Goal: Task Accomplishment & Management: Use online tool/utility

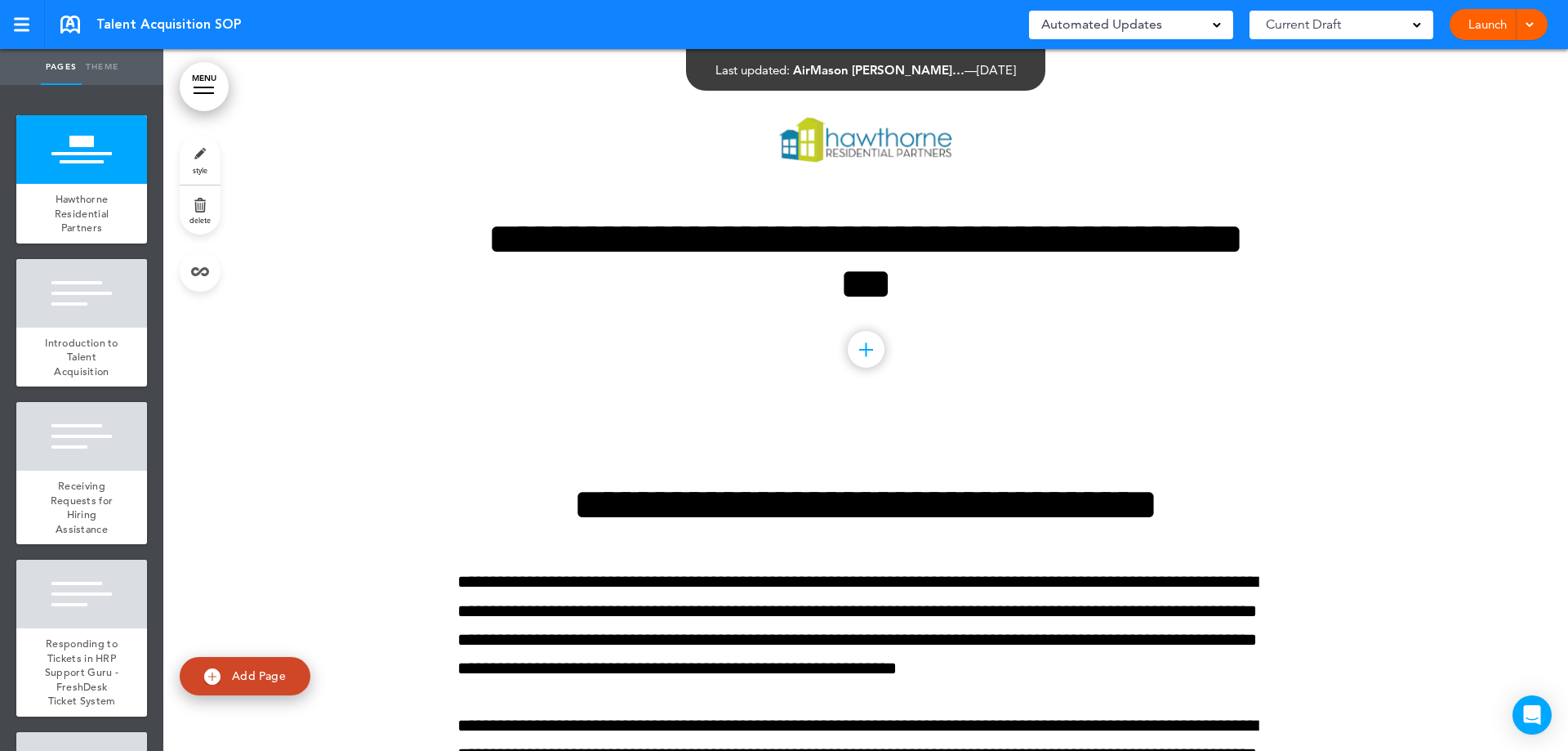
click at [1525, 27] on span at bounding box center [1529, 23] width 10 height 10
click at [1401, 335] on div at bounding box center [865, 235] width 1405 height 371
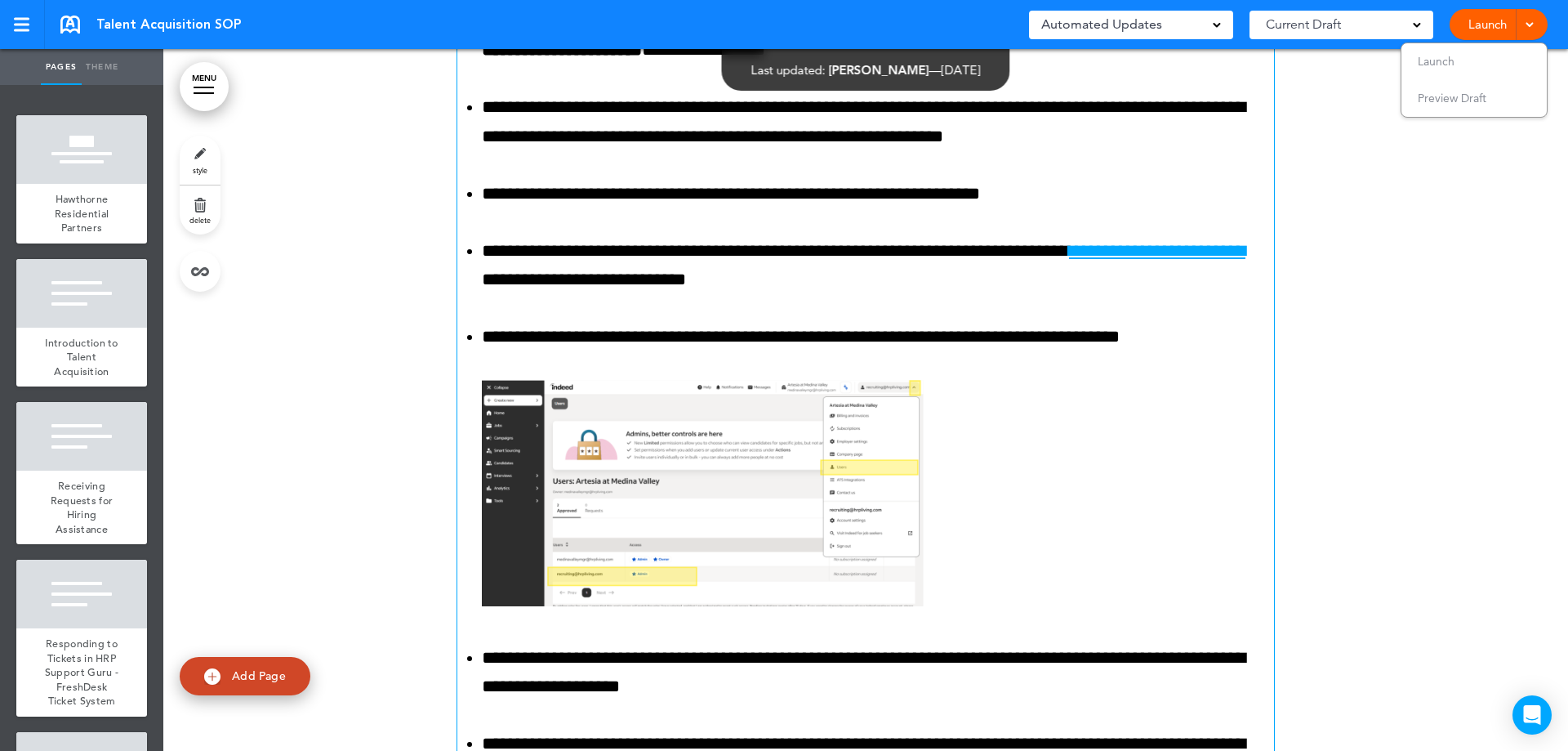
scroll to position [10538, 0]
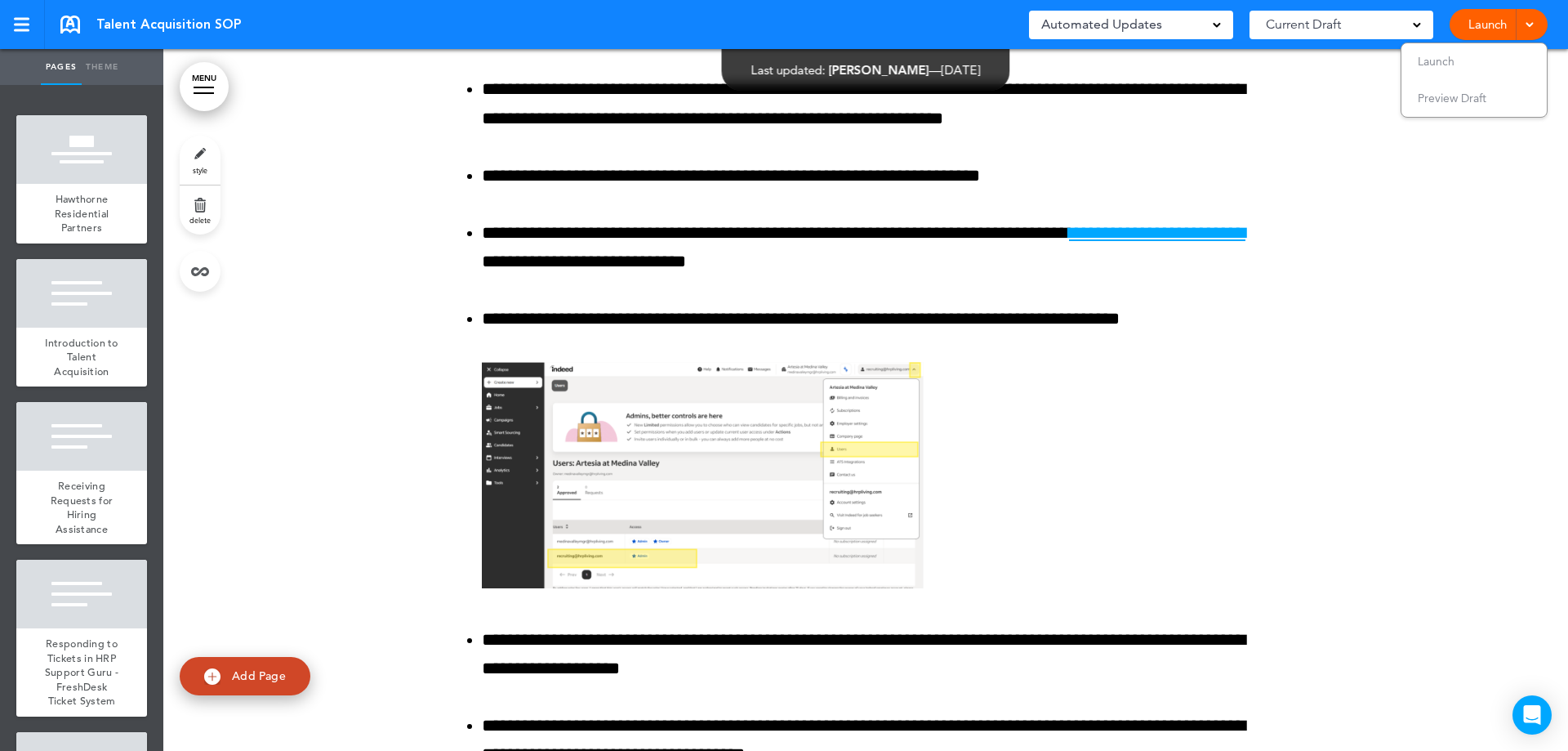
click at [1382, 405] on div at bounding box center [865, 76] width 1405 height 1762
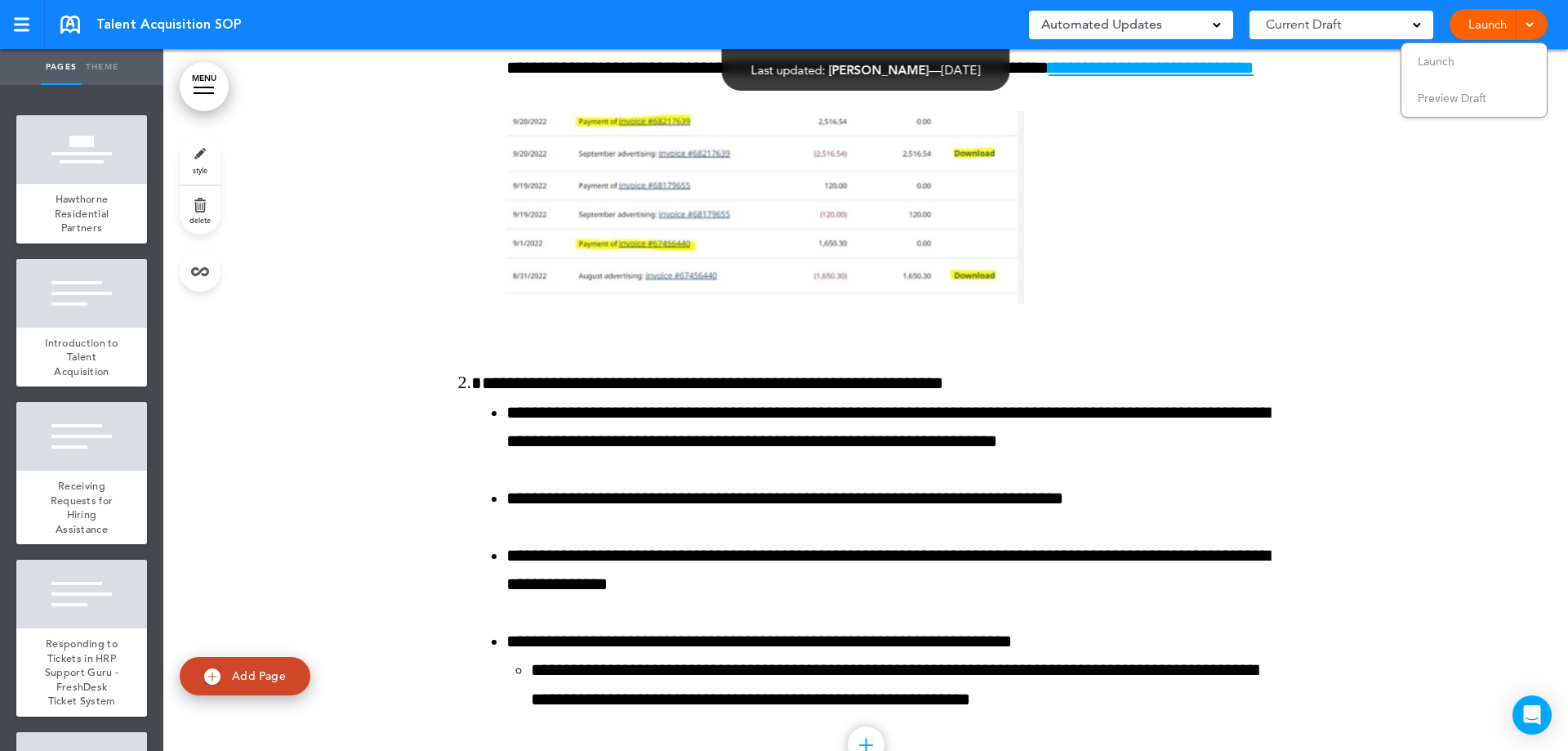
scroll to position [34471, 0]
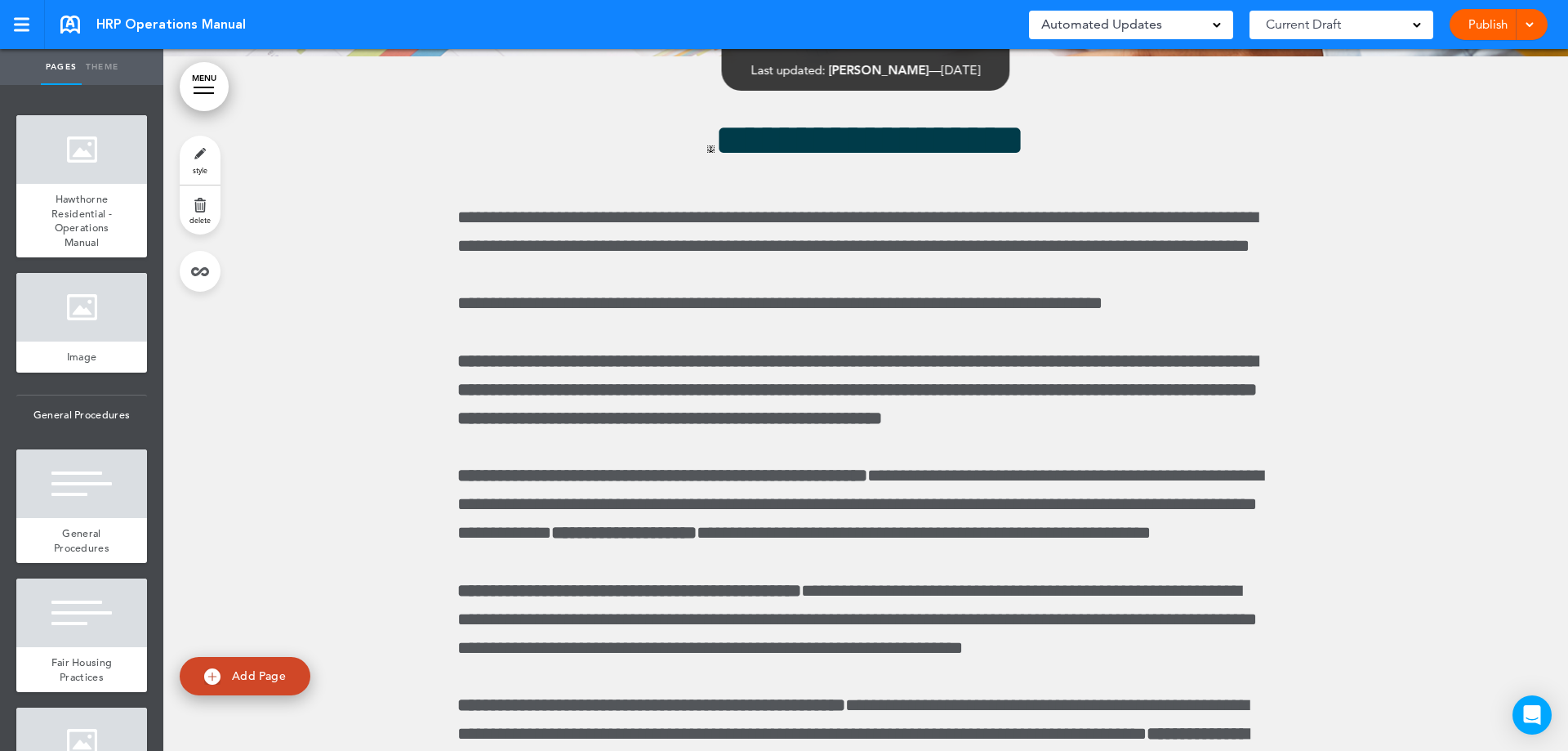
scroll to position [48847, 0]
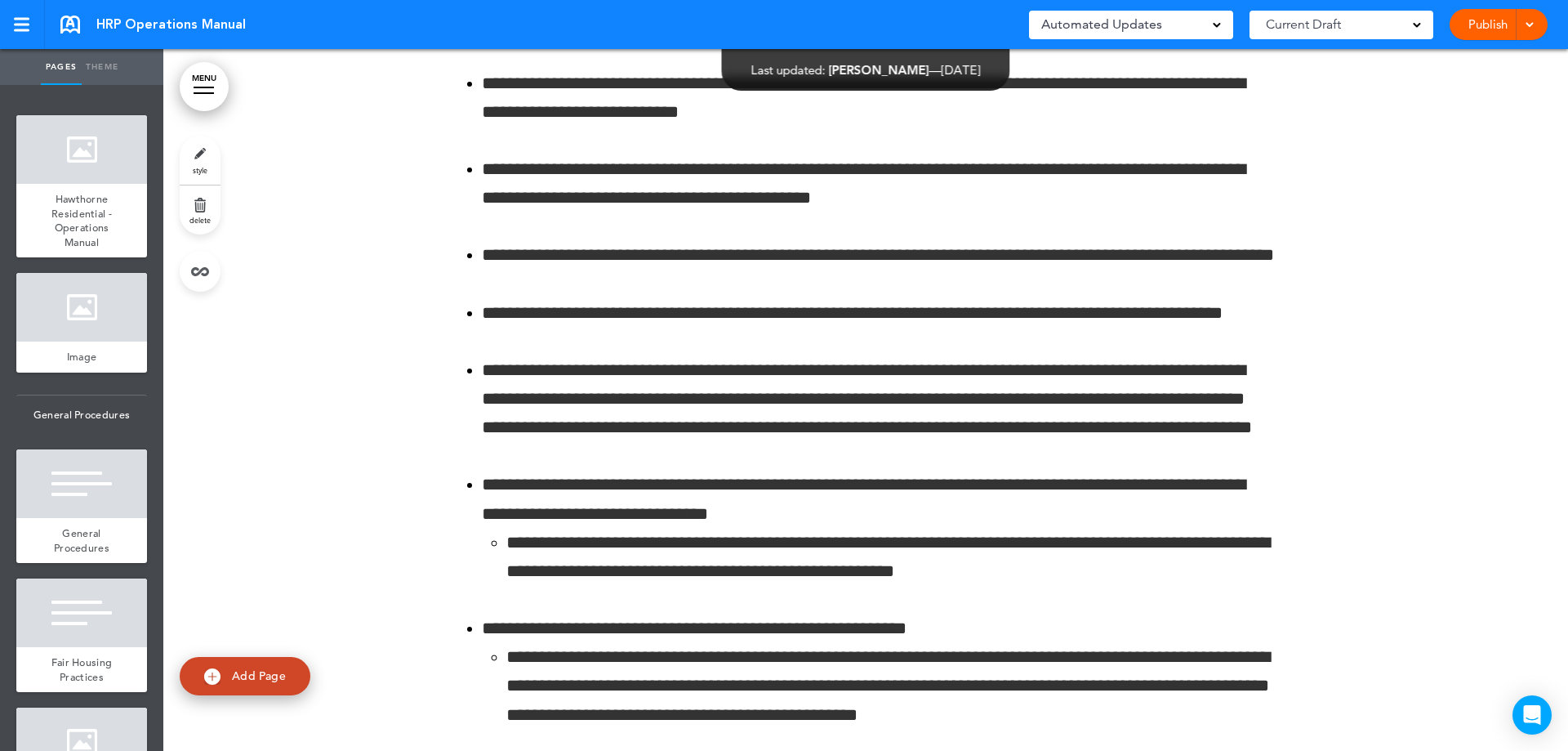
scroll to position [73352, 0]
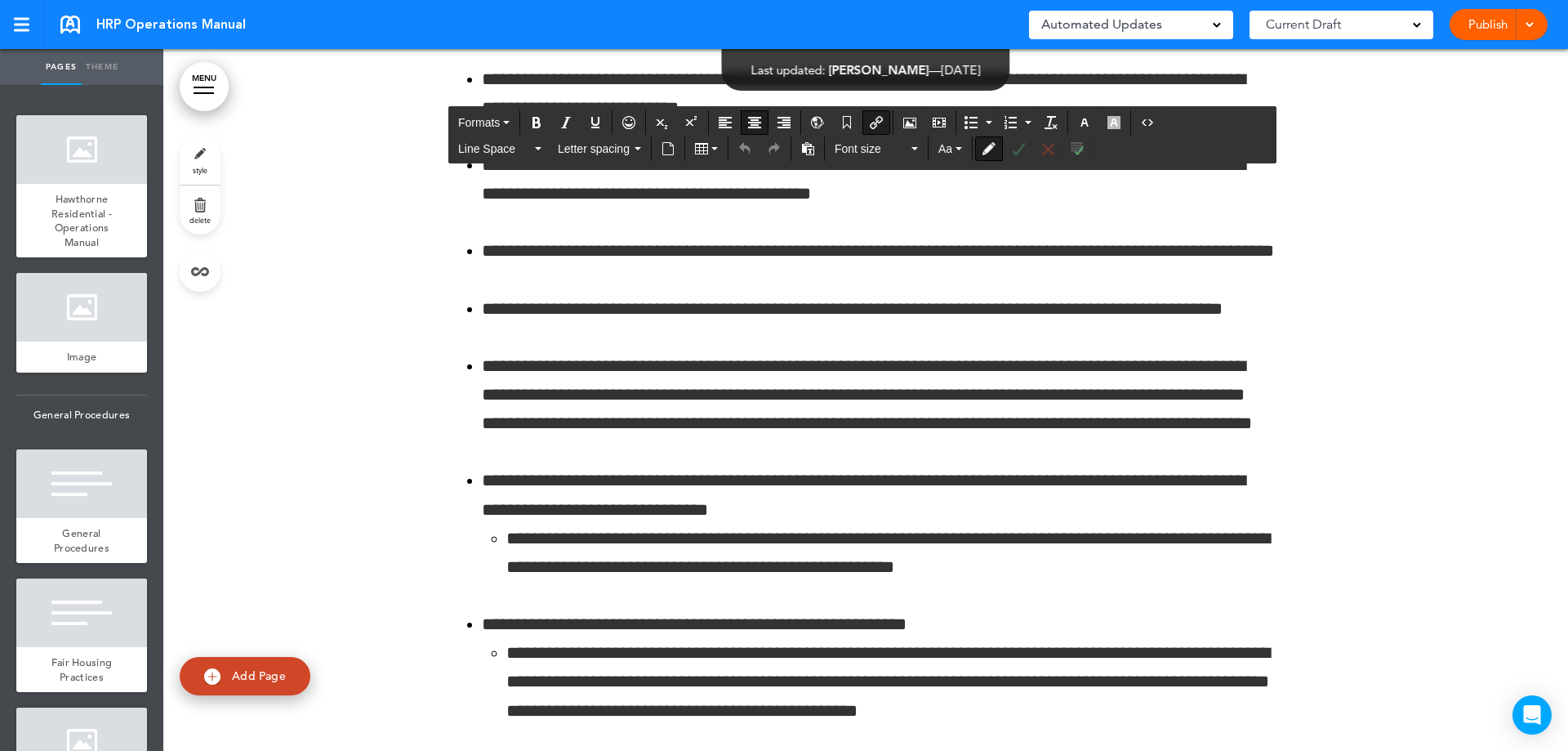
click at [1021, 151] on icon "Accept Change" at bounding box center [1019, 149] width 13 height 13
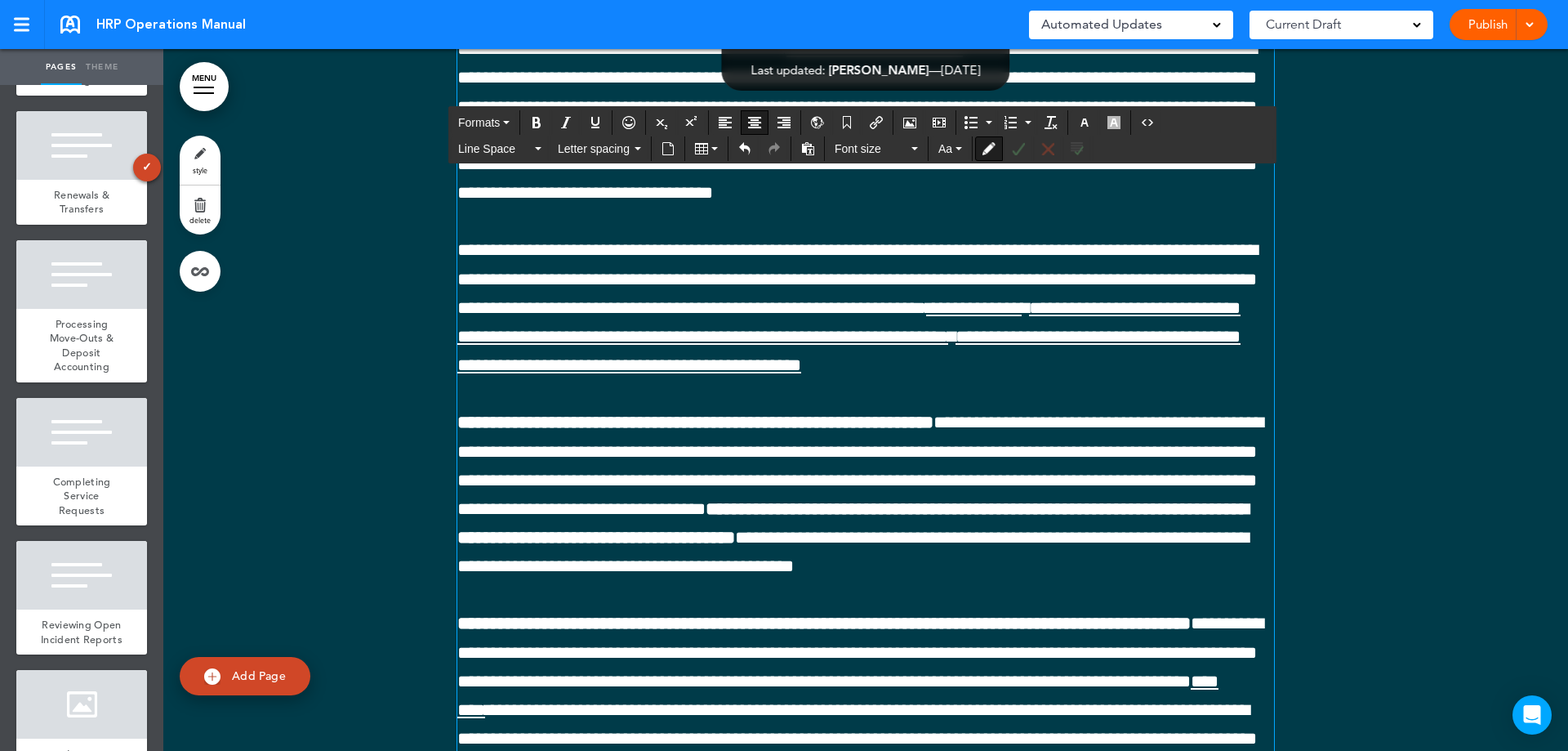
scroll to position [5310, 0]
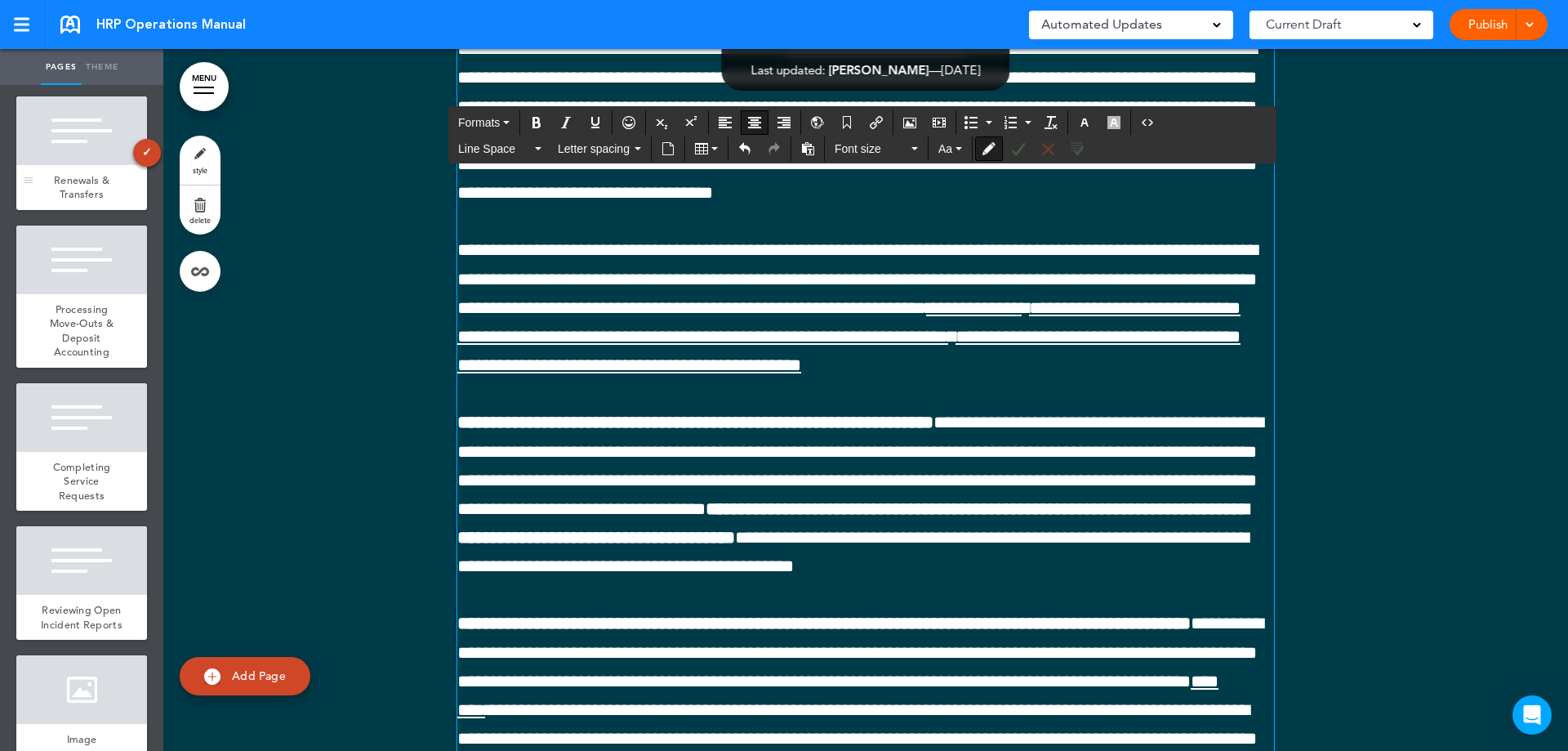
click at [69, 202] on span "Renewals & Transfers" at bounding box center [81, 188] width 56 height 28
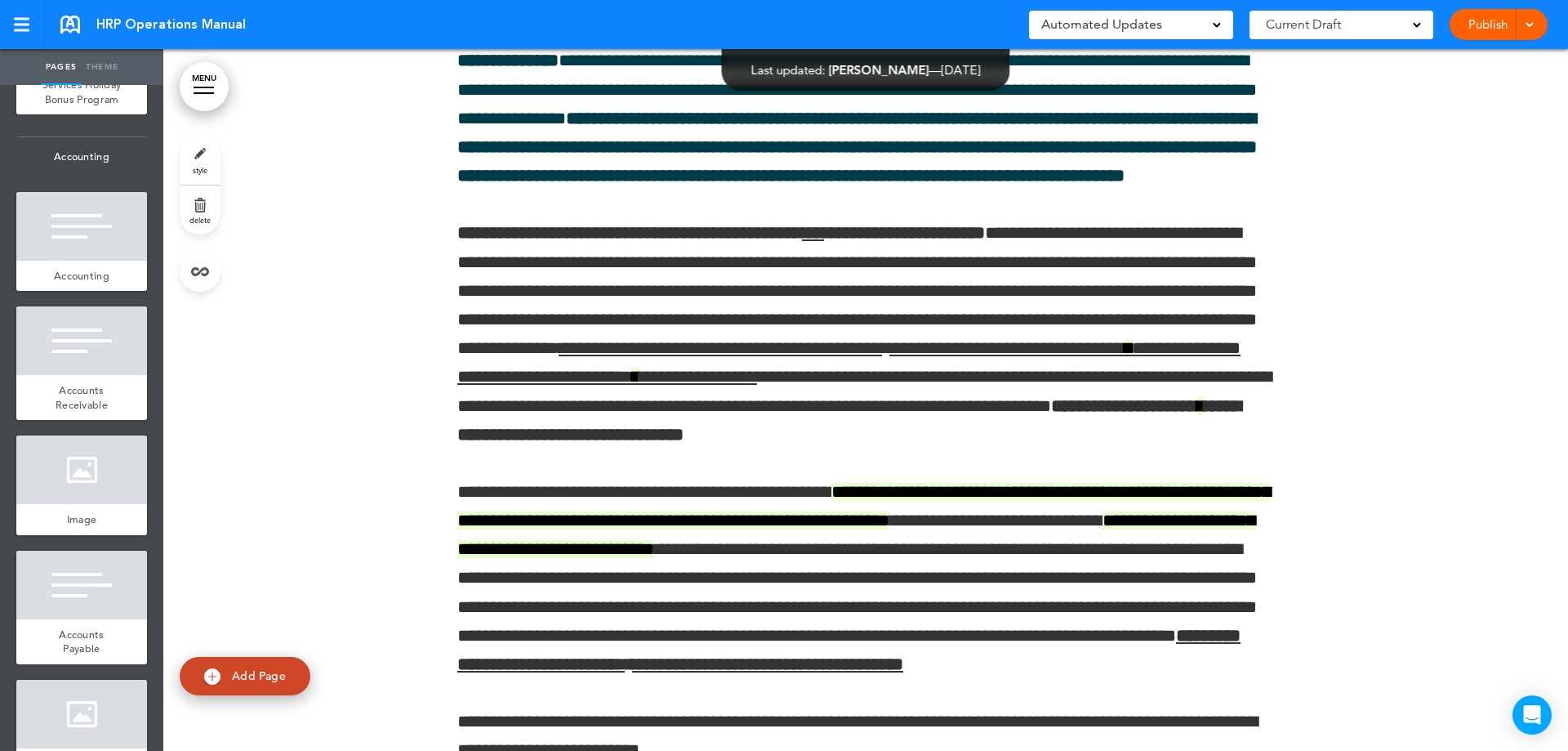
scroll to position [7572, 0]
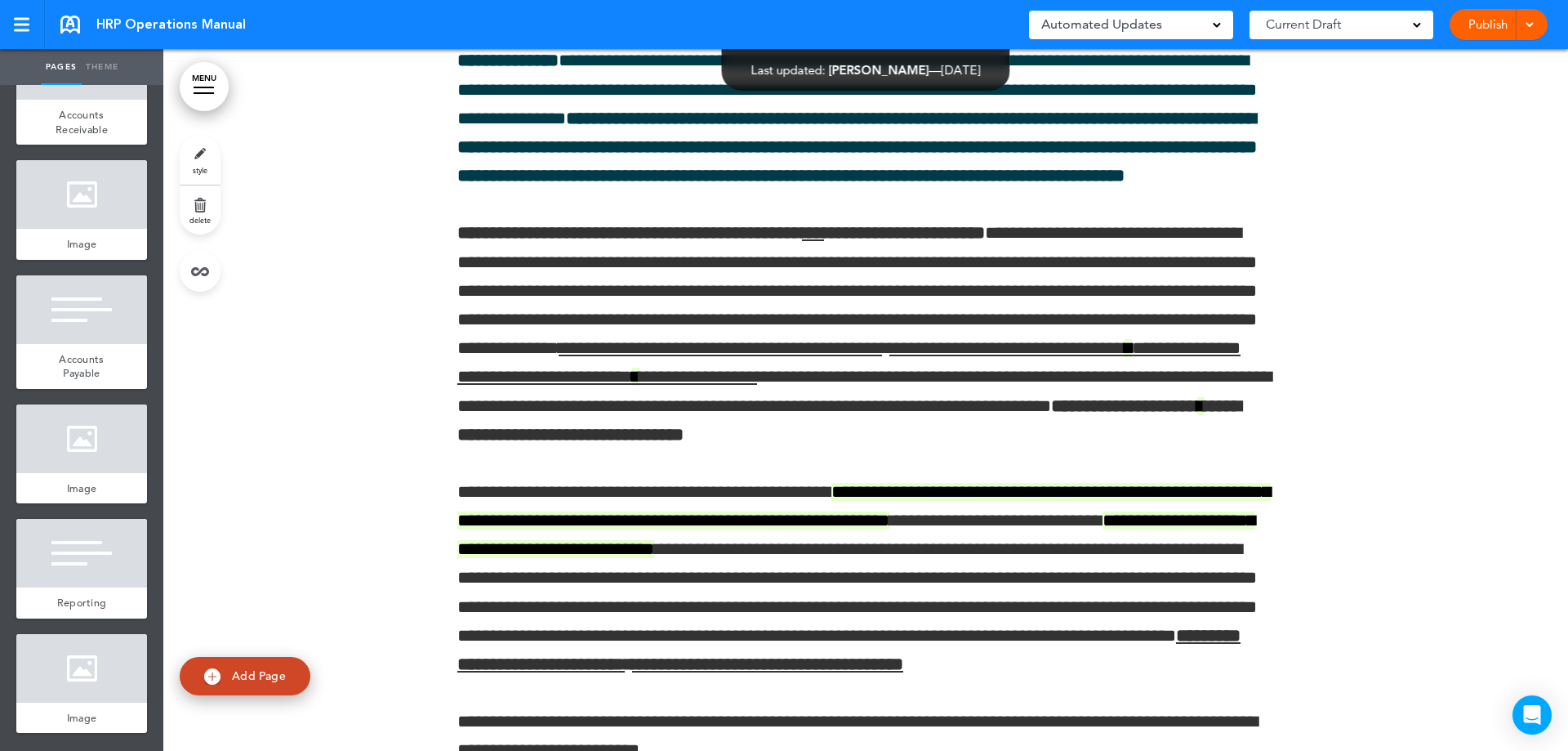
click at [1499, 25] on link "Publish" at bounding box center [1488, 24] width 52 height 31
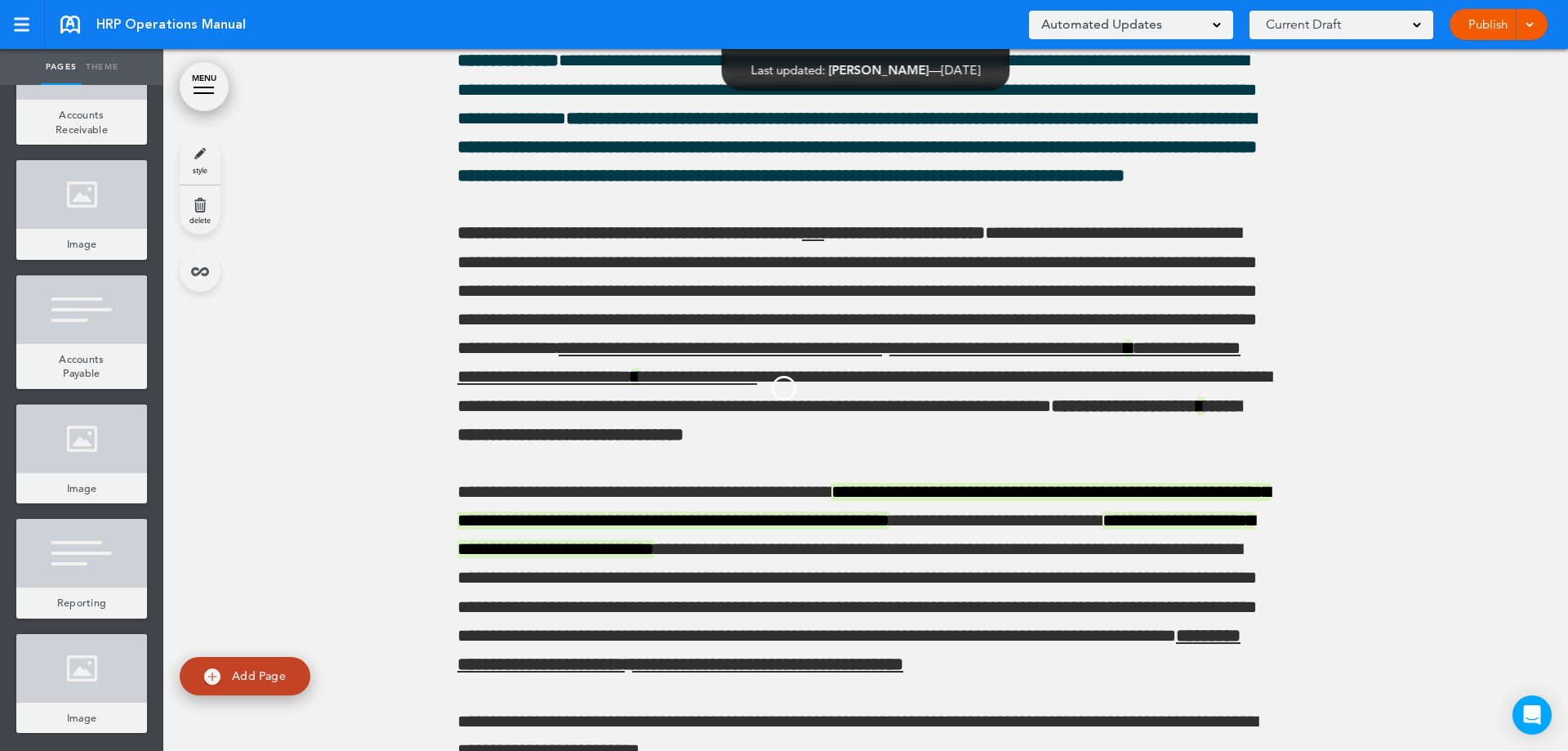
scroll to position [0, 0]
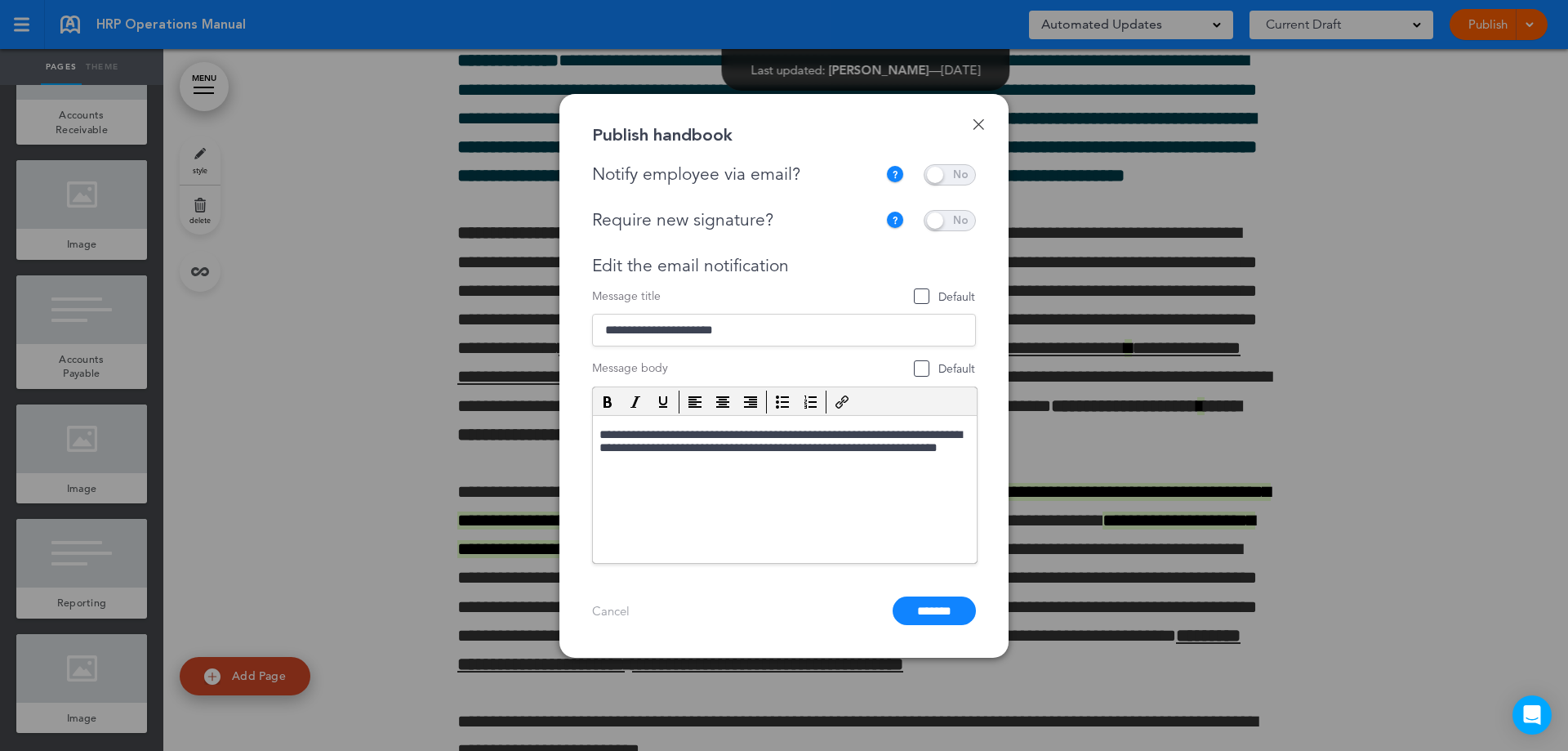
click at [955, 179] on span at bounding box center [949, 174] width 52 height 22
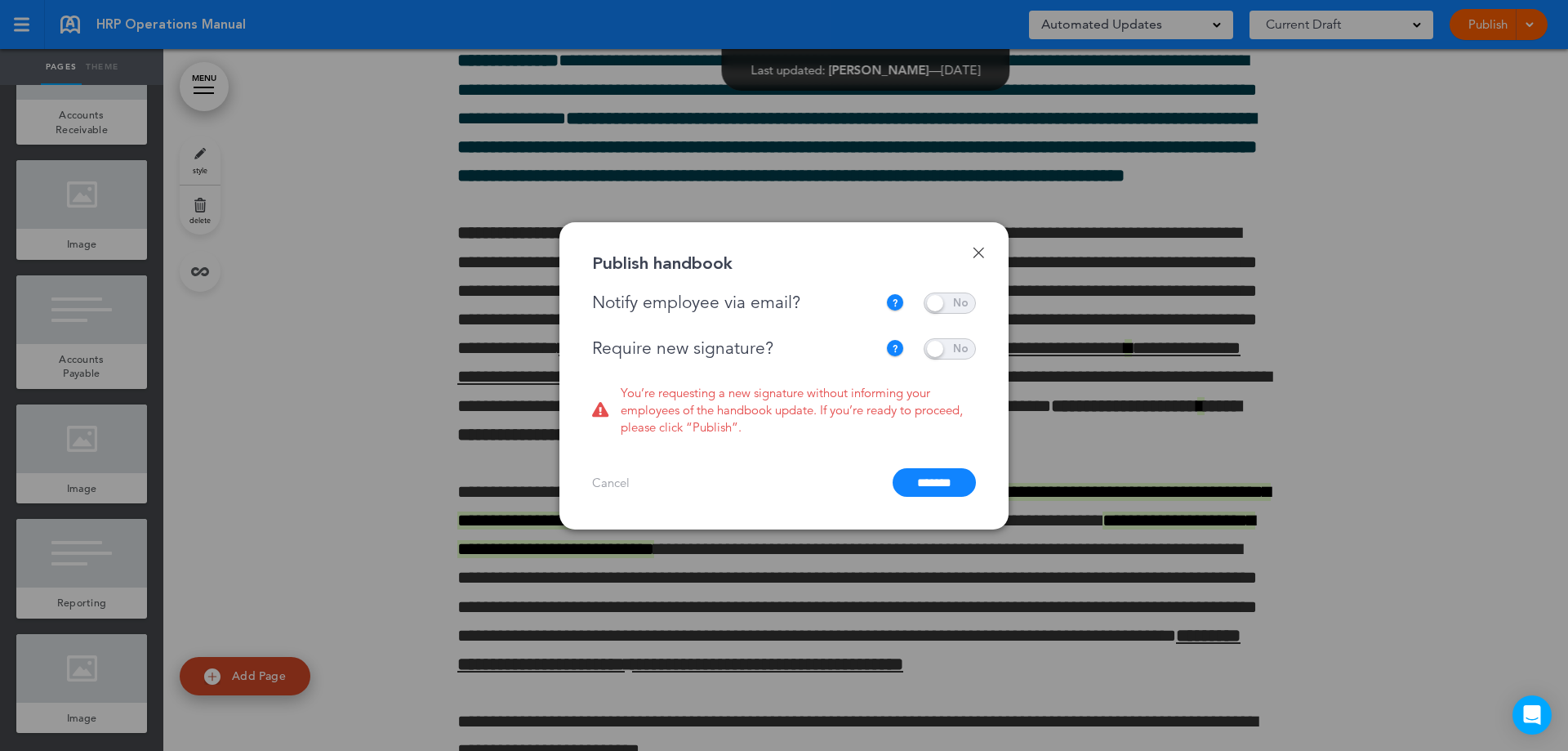
click at [949, 348] on span at bounding box center [949, 349] width 52 height 22
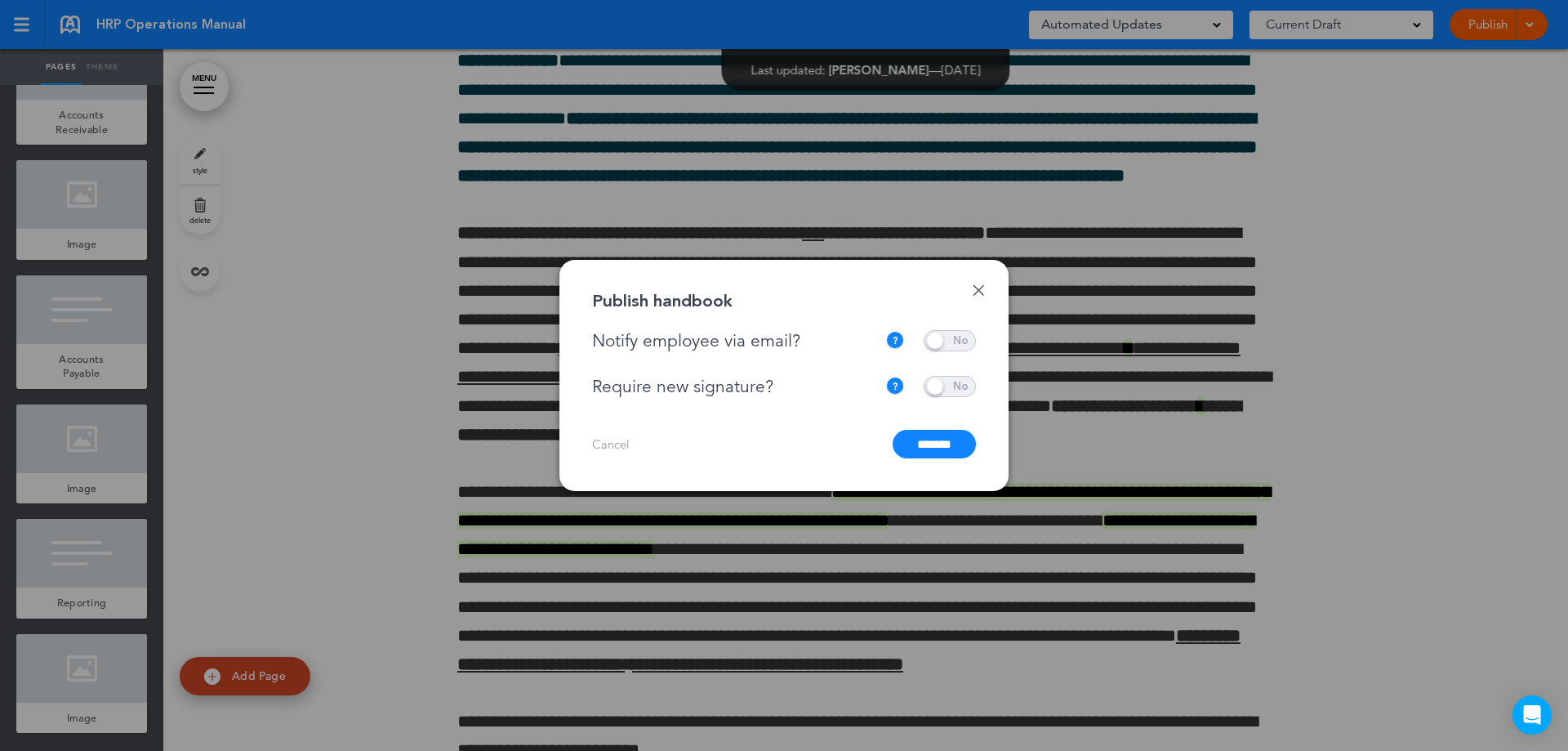
click at [934, 443] on input "*******" at bounding box center [934, 444] width 83 height 28
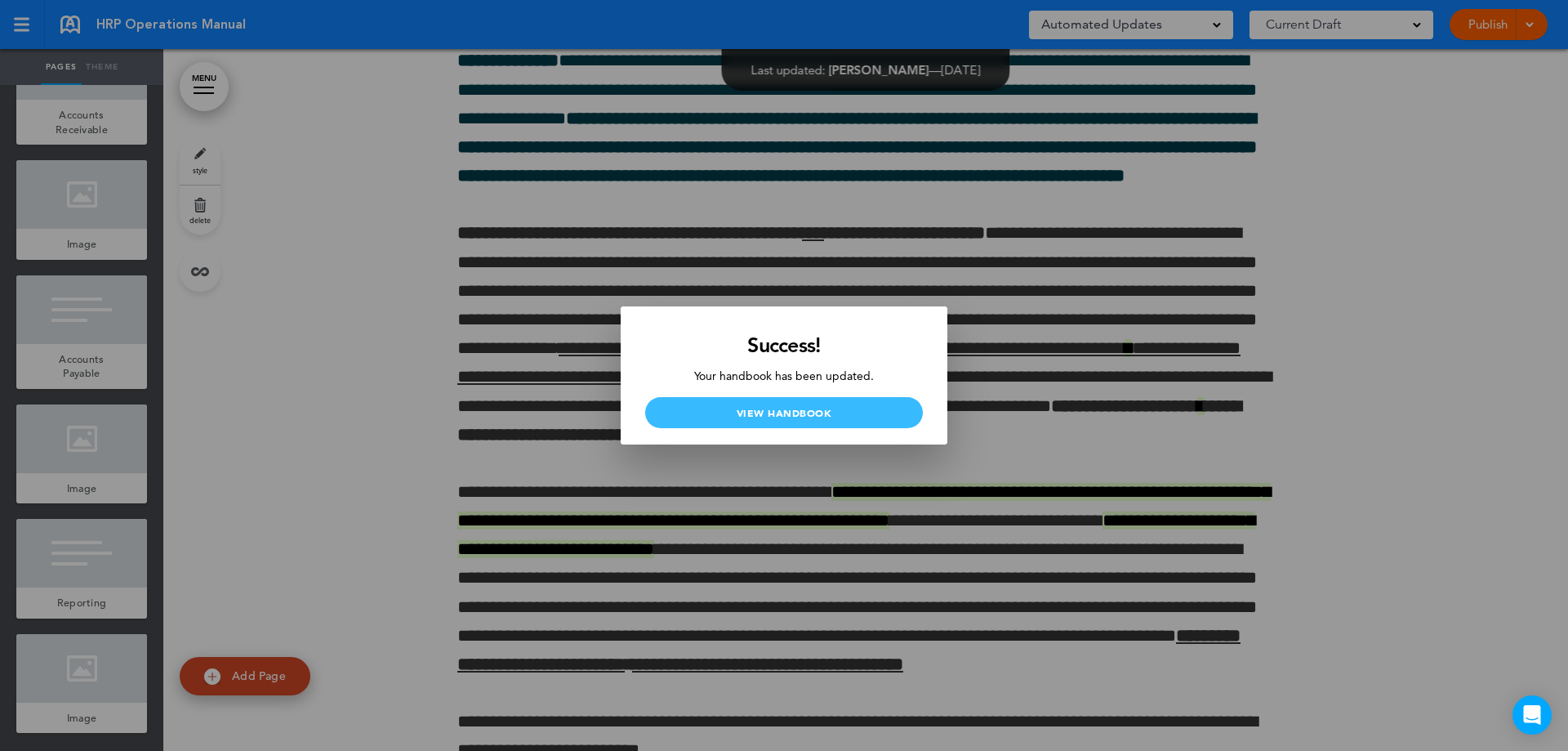
click at [793, 412] on link "View Handbook" at bounding box center [784, 412] width 278 height 31
